Goal: Navigation & Orientation: Understand site structure

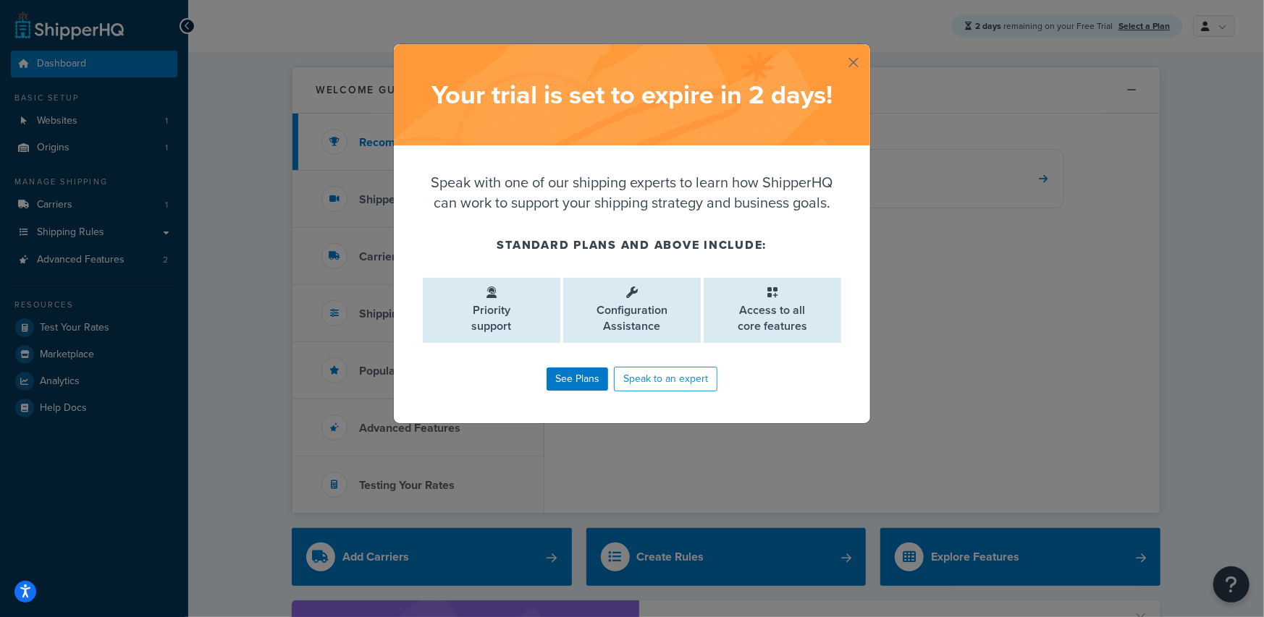
click at [866, 48] on button "button" at bounding box center [868, 46] width 4 height 4
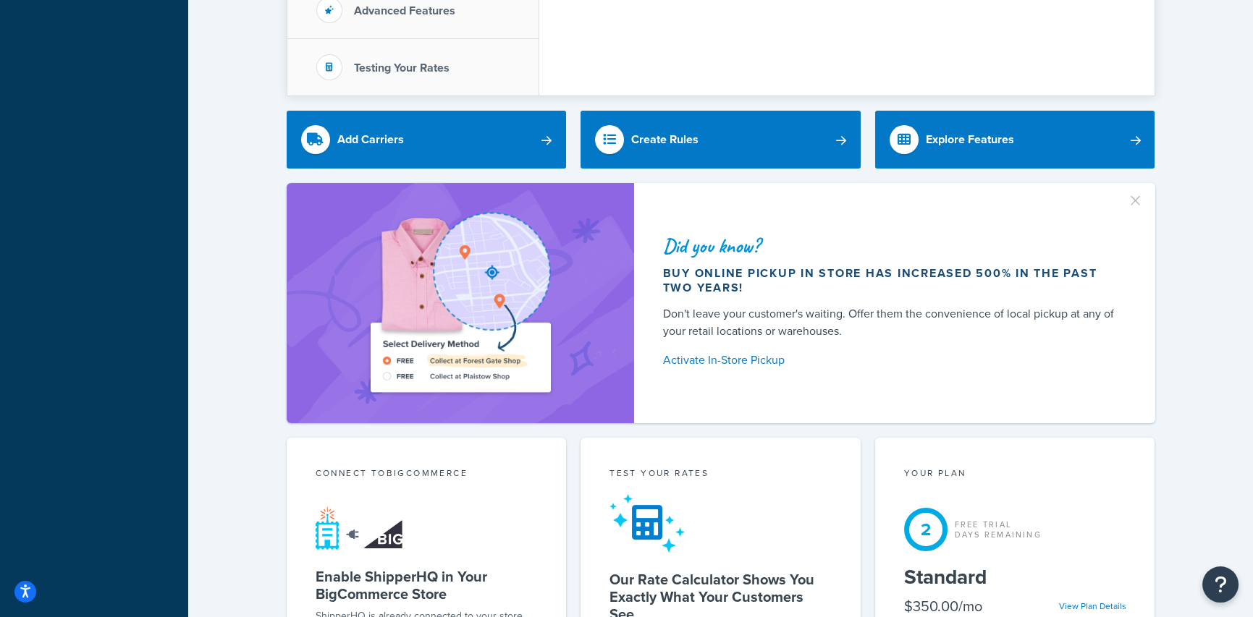
scroll to position [724, 0]
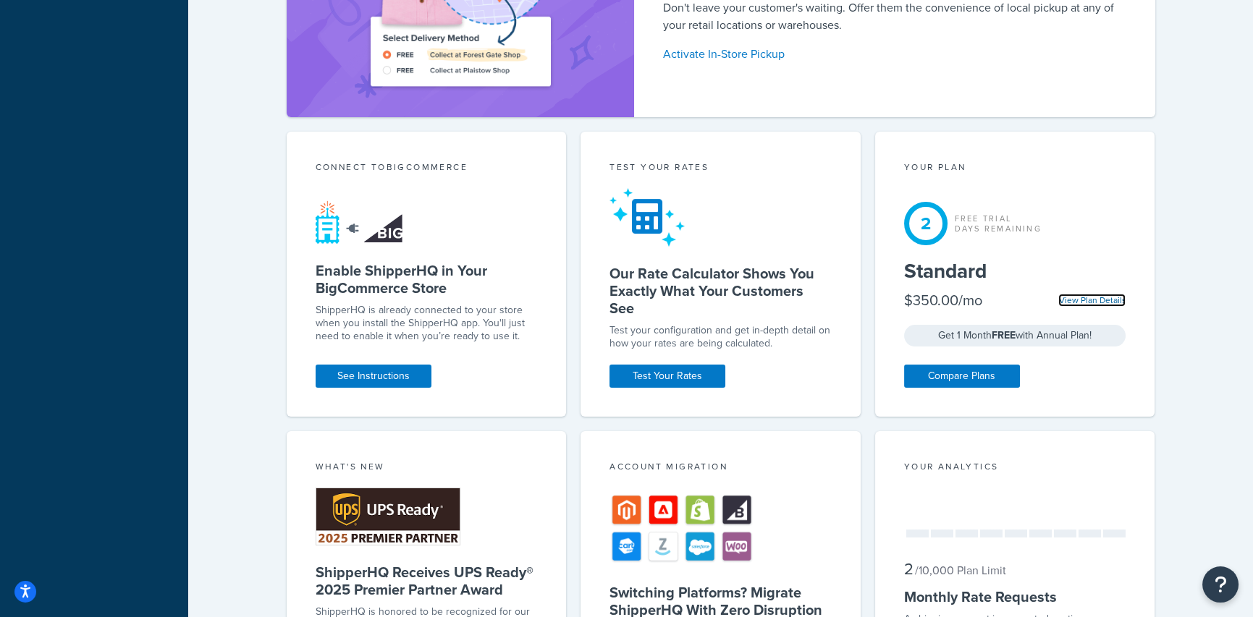
click at [1102, 294] on link "View Plan Details" at bounding box center [1091, 300] width 67 height 13
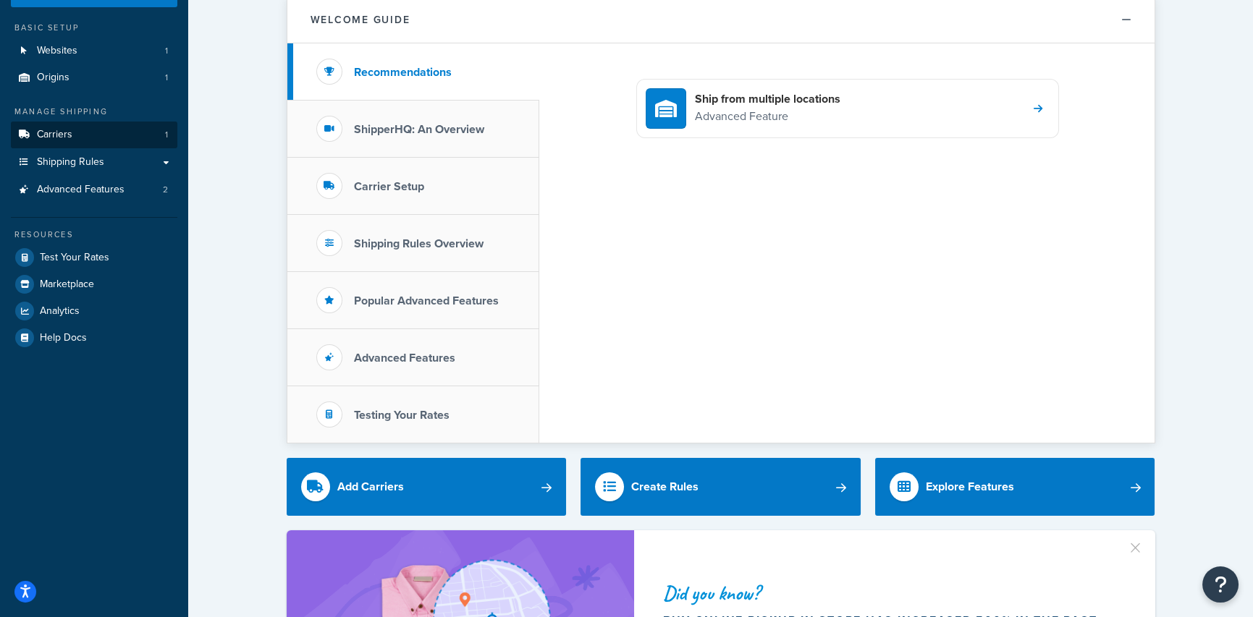
scroll to position [0, 0]
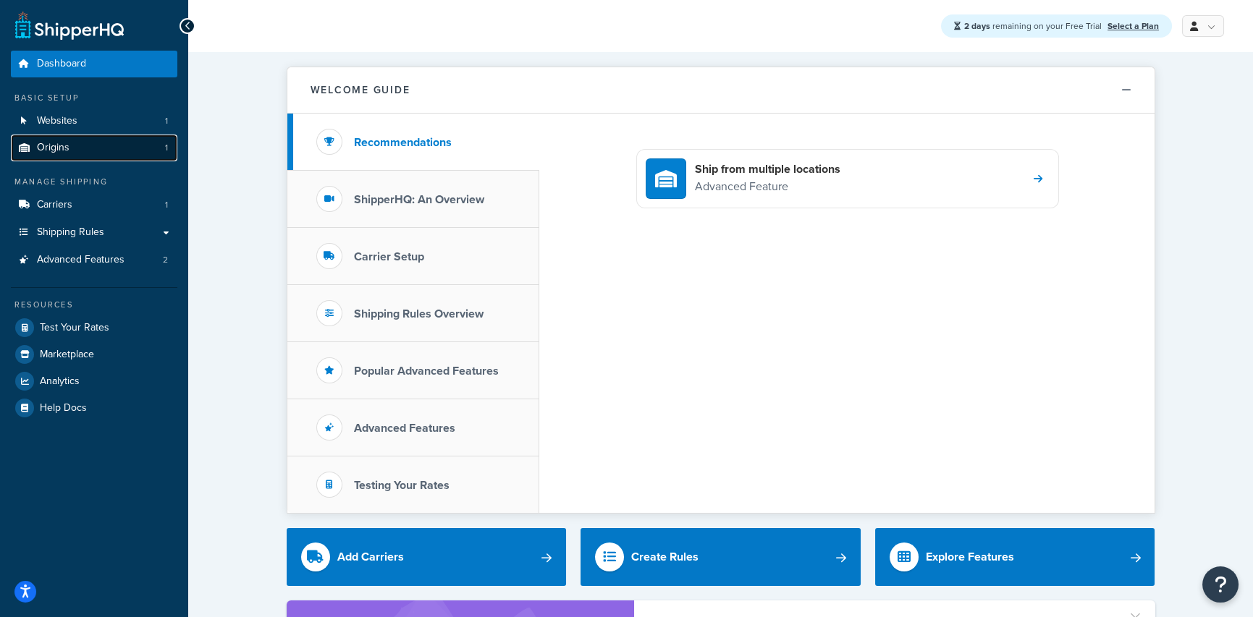
click at [115, 147] on link "Origins 1" at bounding box center [94, 148] width 166 height 27
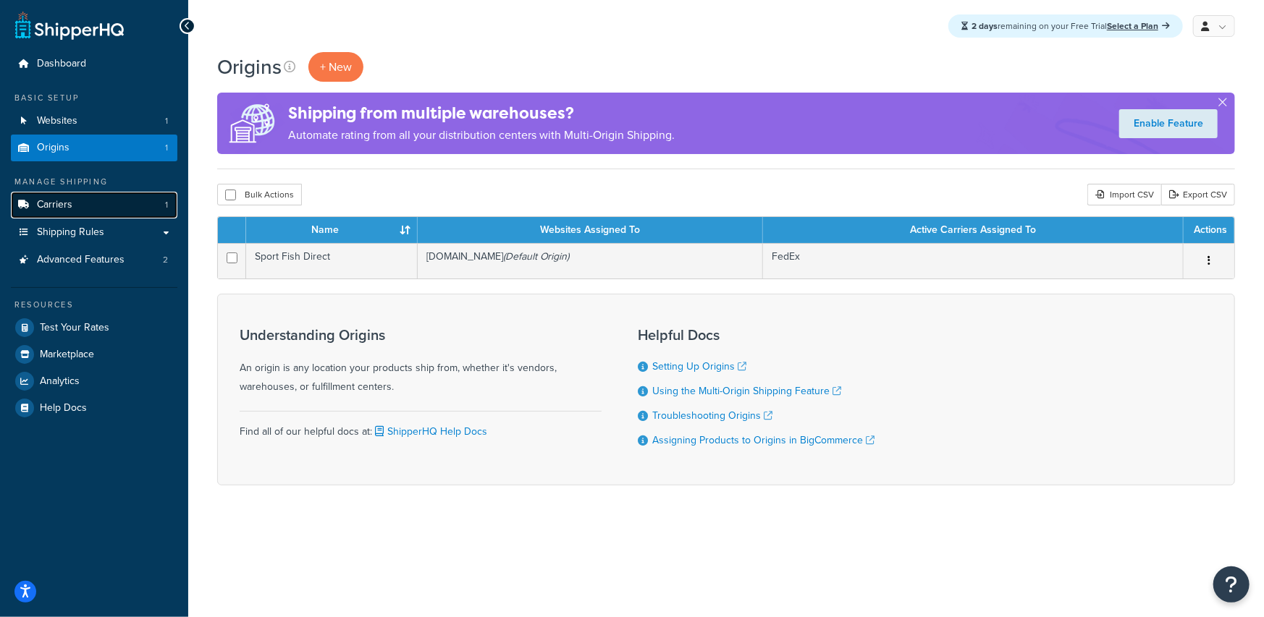
click at [86, 211] on link "Carriers 1" at bounding box center [94, 205] width 166 height 27
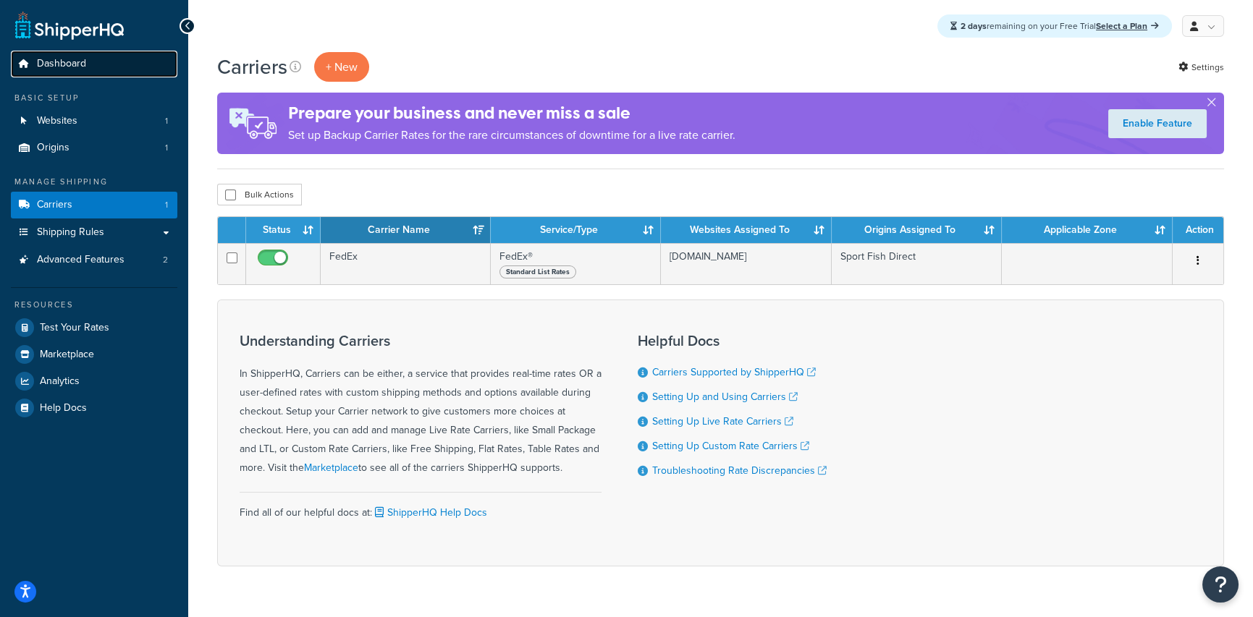
click at [59, 67] on span "Dashboard" at bounding box center [61, 64] width 49 height 12
